Goal: Information Seeking & Learning: Learn about a topic

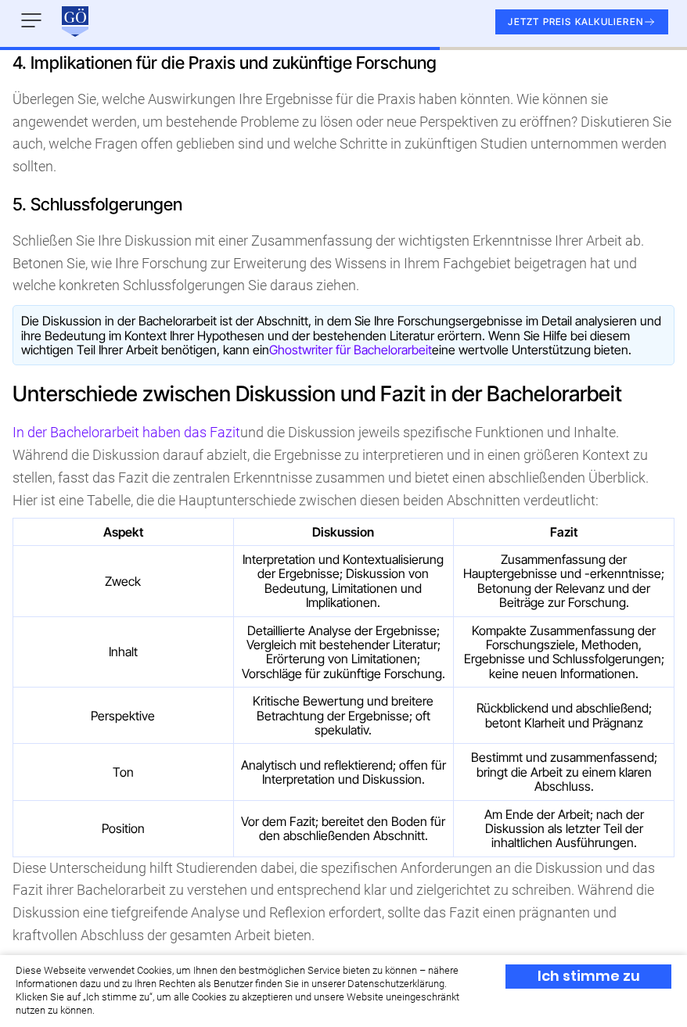
scroll to position [2035, 0]
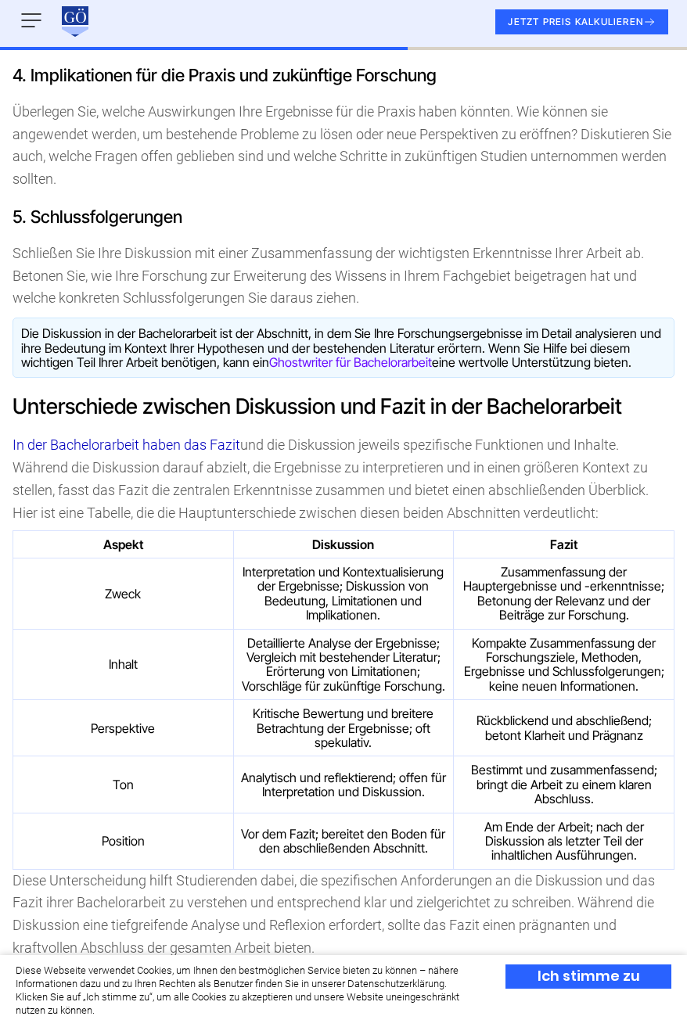
click at [142, 443] on link "In der Bachelorarbeit haben das Fazit" at bounding box center [127, 444] width 228 height 16
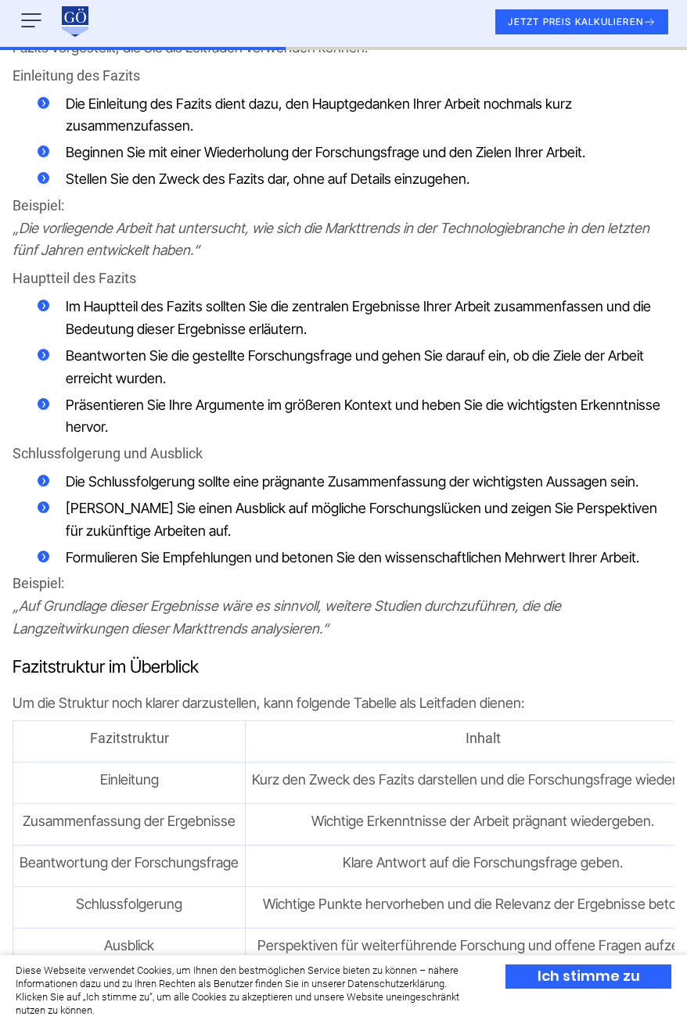
scroll to position [1615, 0]
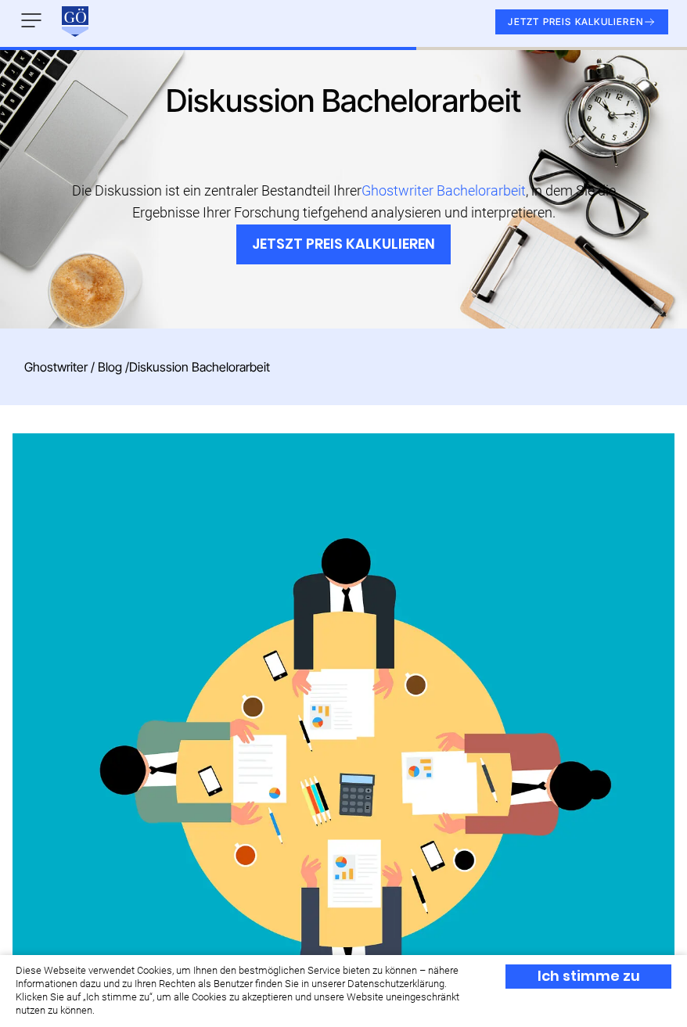
scroll to position [2080, 0]
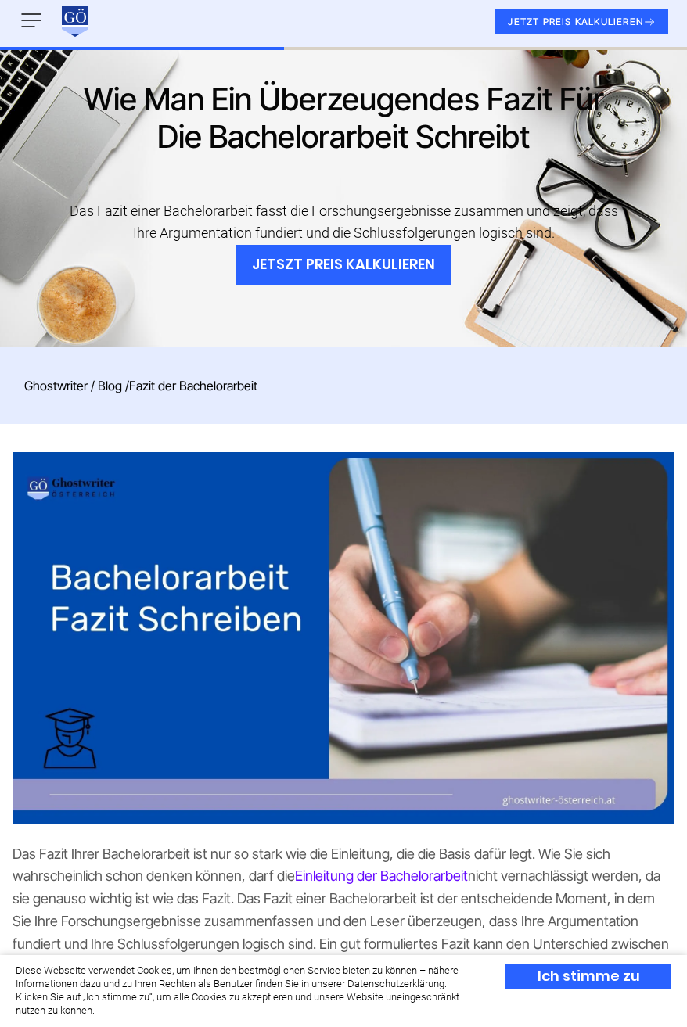
scroll to position [1615, 0]
